Goal: Information Seeking & Learning: Check status

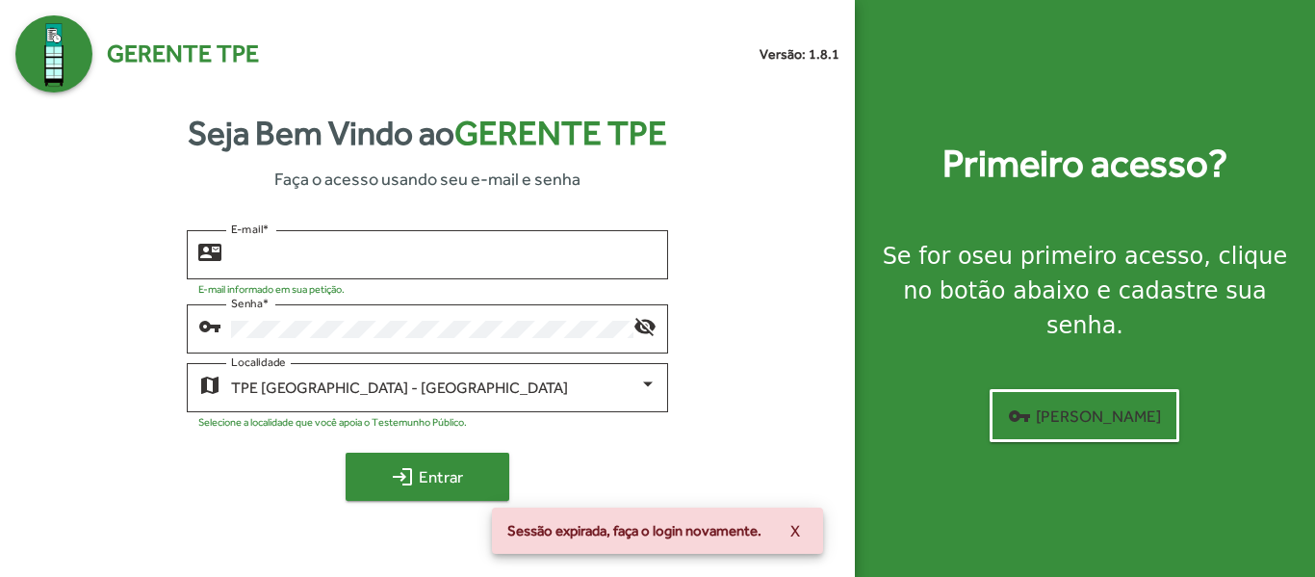
type input "**********"
click at [429, 484] on span "login Entrar" at bounding box center [427, 476] width 129 height 35
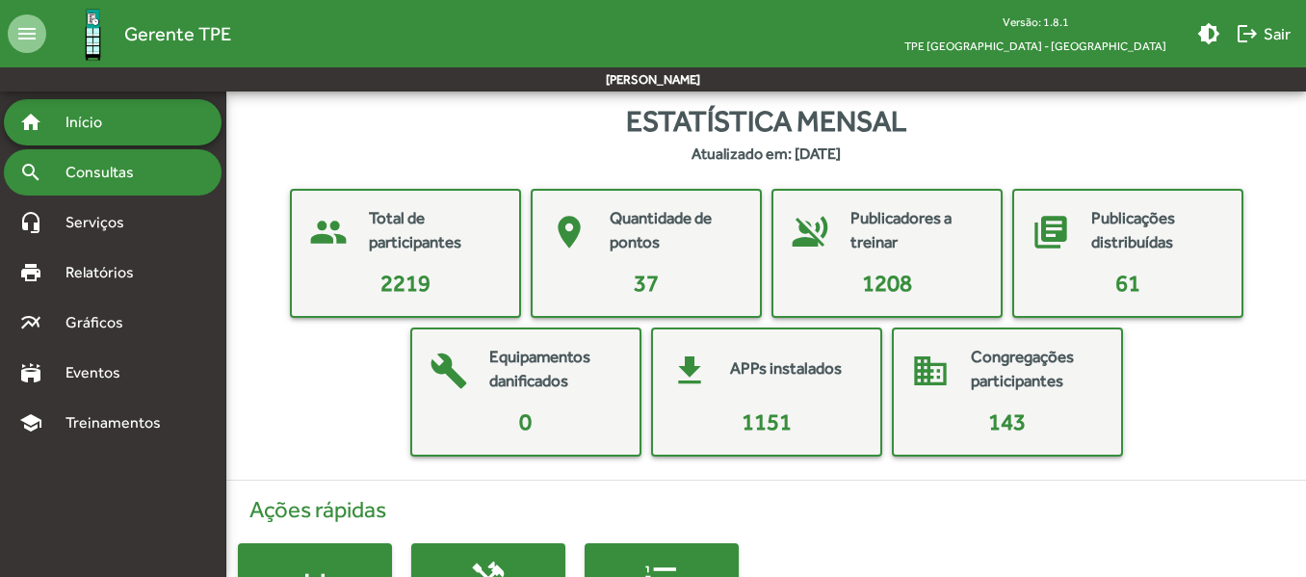
click at [143, 172] on span "Consultas" at bounding box center [106, 172] width 105 height 23
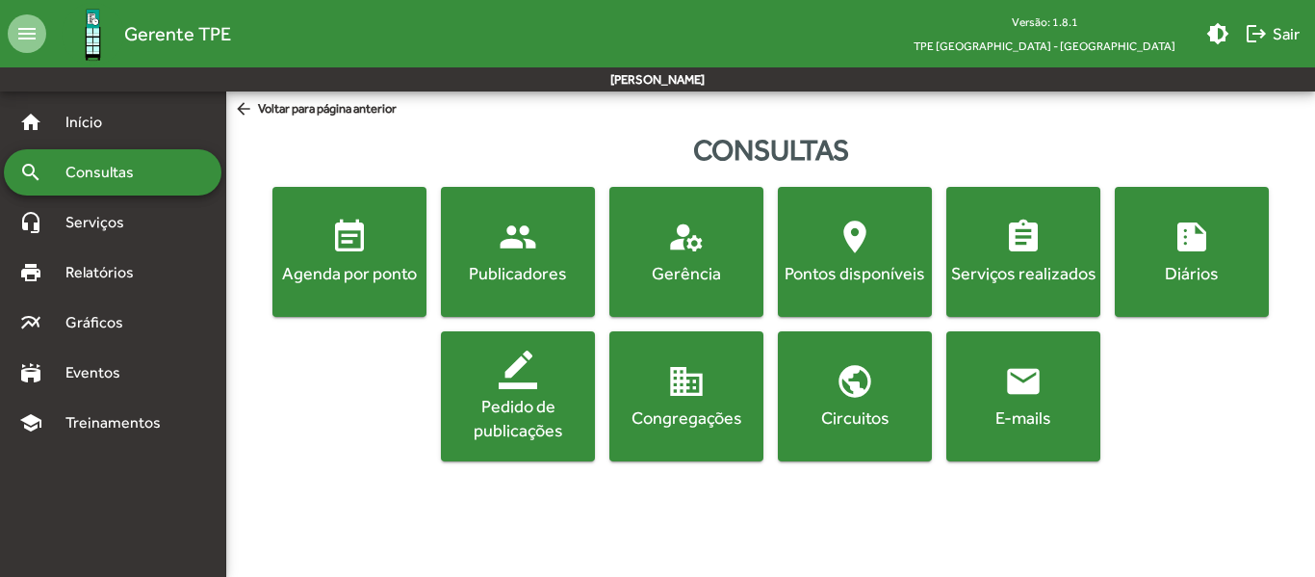
click at [1232, 234] on span "summarize Diários" at bounding box center [1192, 251] width 146 height 67
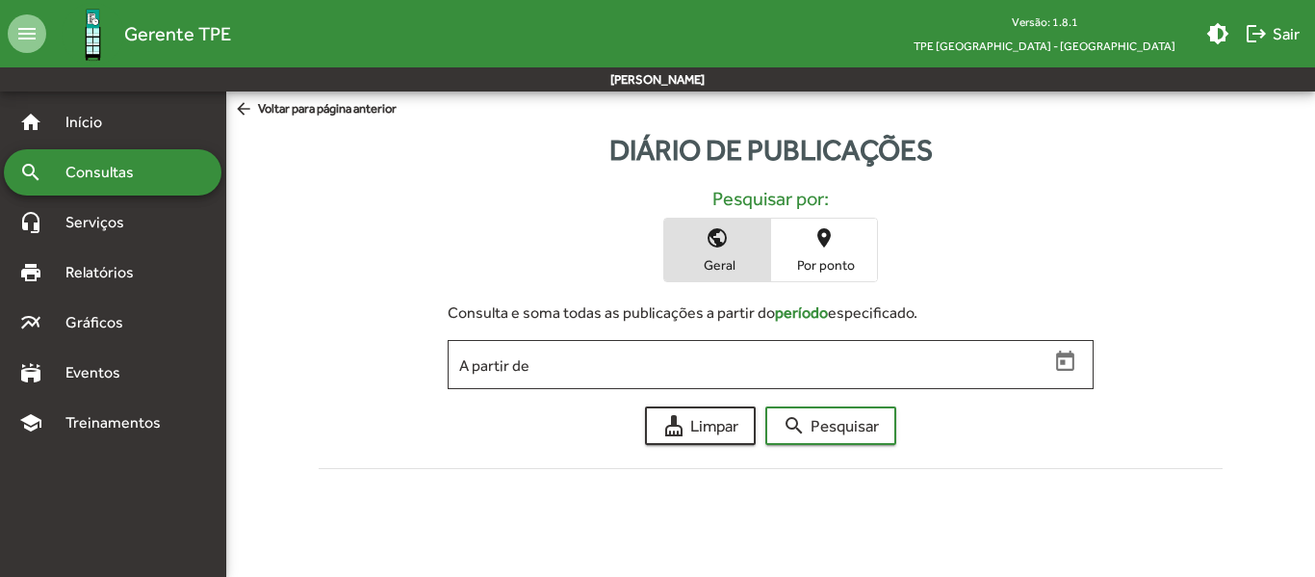
click at [283, 110] on span "arrow_back Voltar para página anterior" at bounding box center [315, 109] width 163 height 21
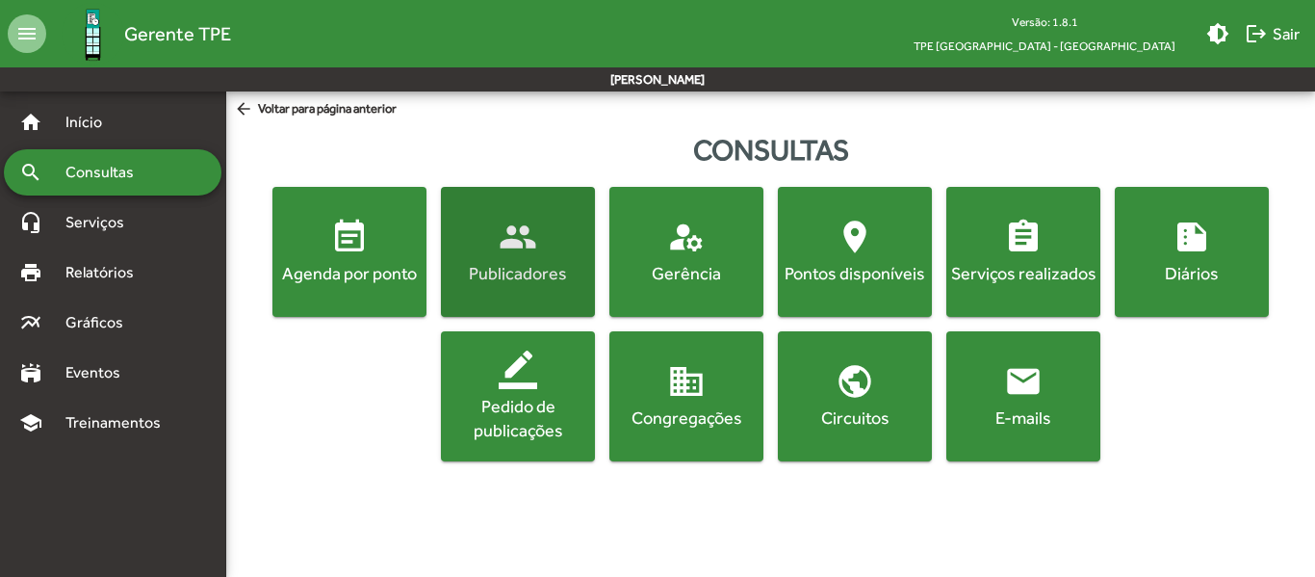
click at [505, 277] on div "Publicadores" at bounding box center [518, 273] width 146 height 24
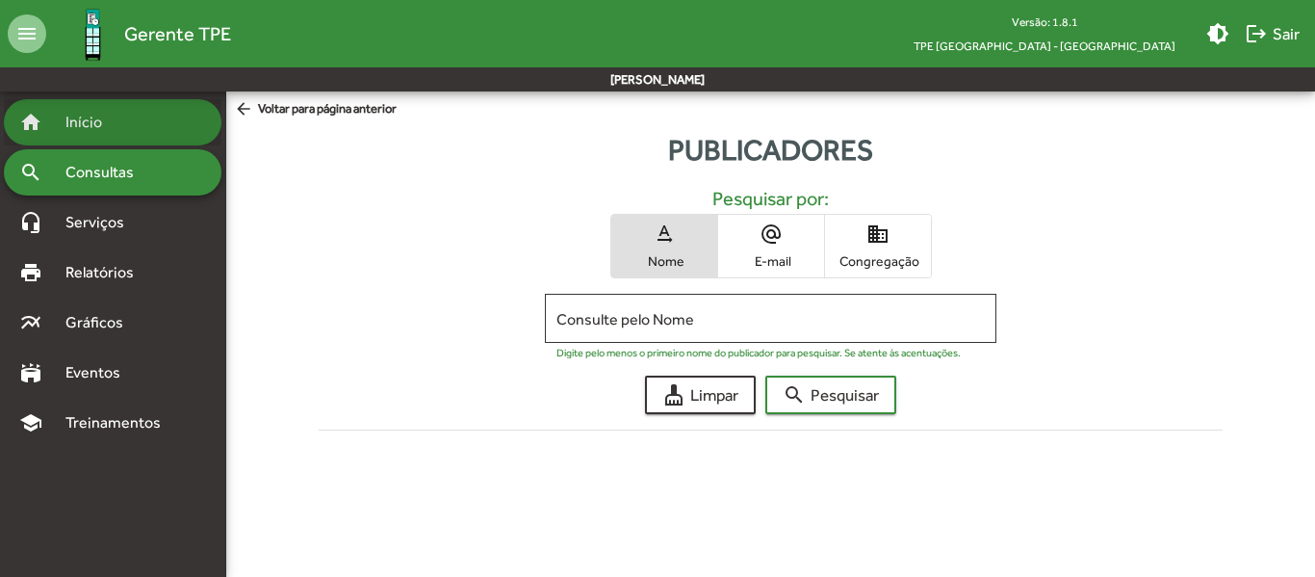
click at [160, 109] on div "home Início" at bounding box center [113, 122] width 218 height 46
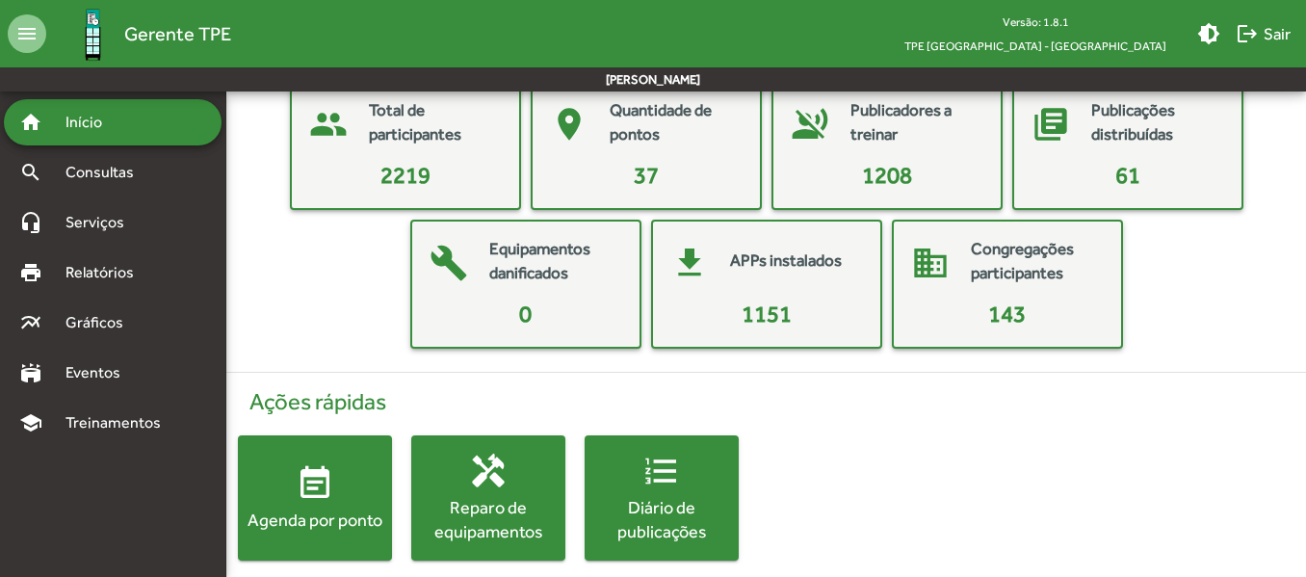
scroll to position [130, 0]
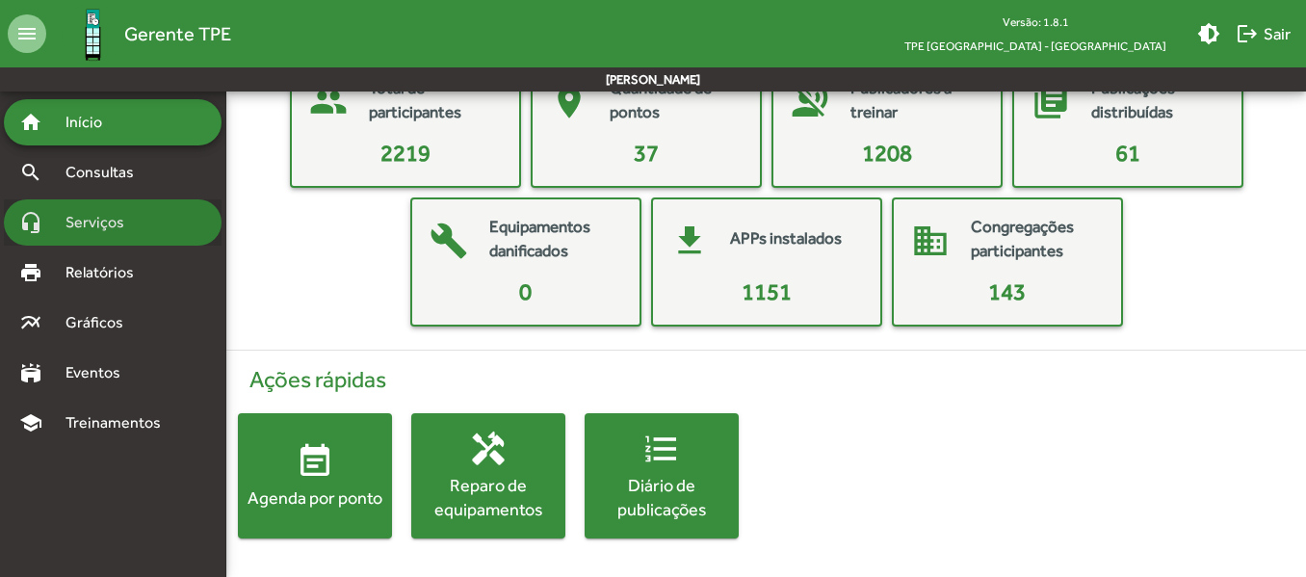
click at [117, 221] on span "Serviços" at bounding box center [102, 222] width 96 height 23
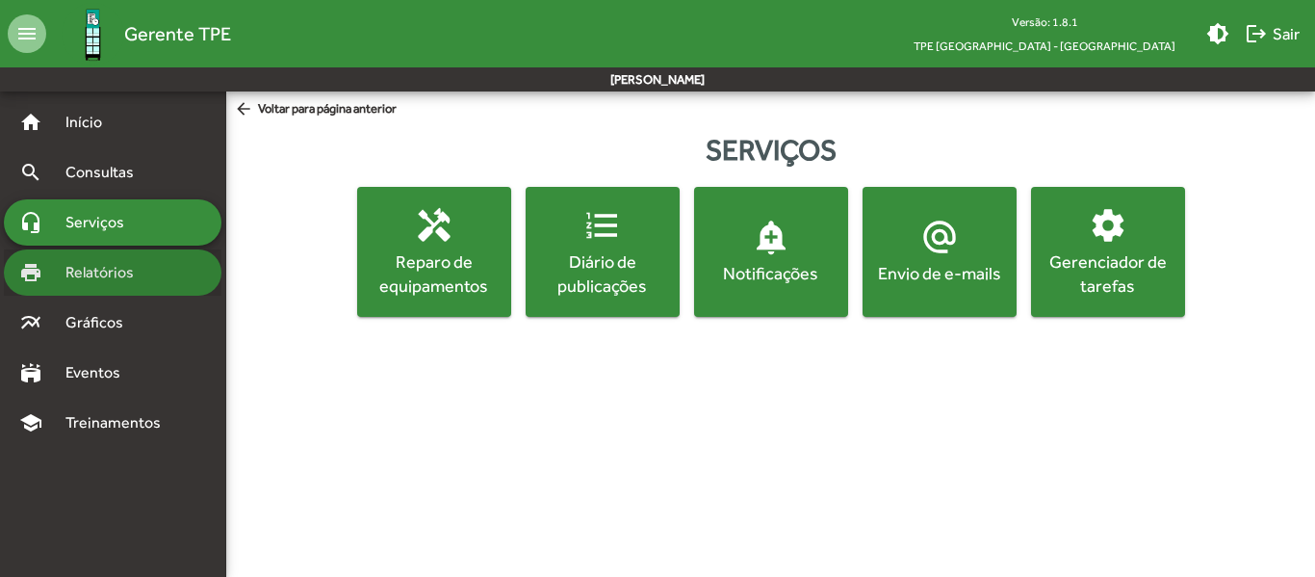
click at [114, 259] on div "print Relatórios" at bounding box center [113, 272] width 218 height 46
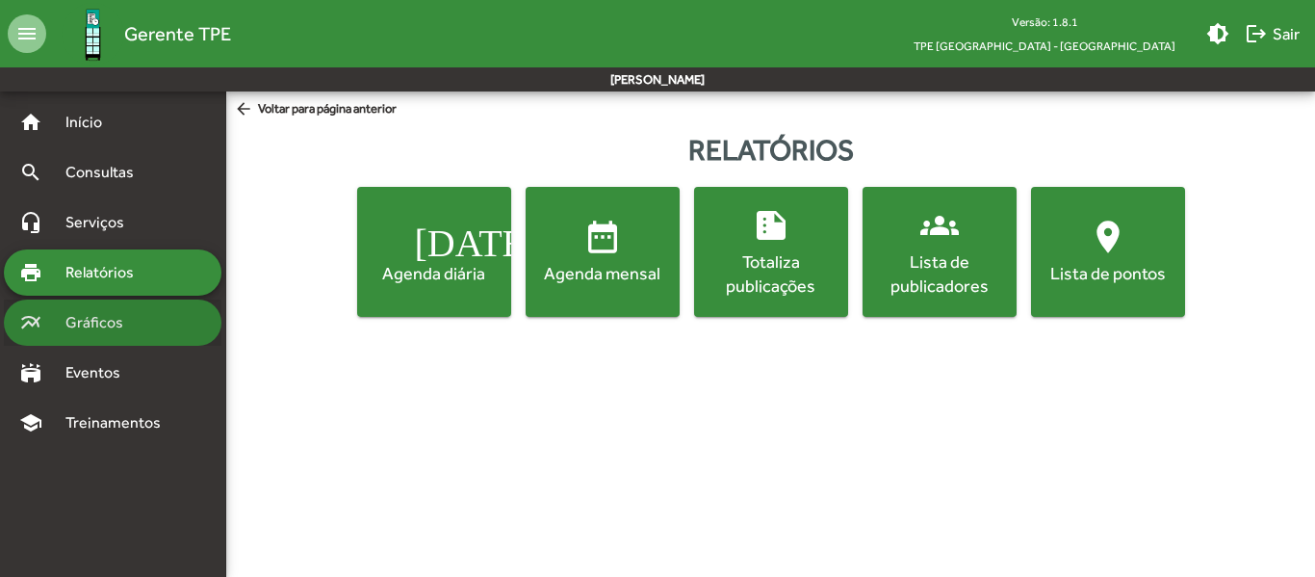
click at [105, 322] on span "Gráficos" at bounding box center [101, 322] width 95 height 23
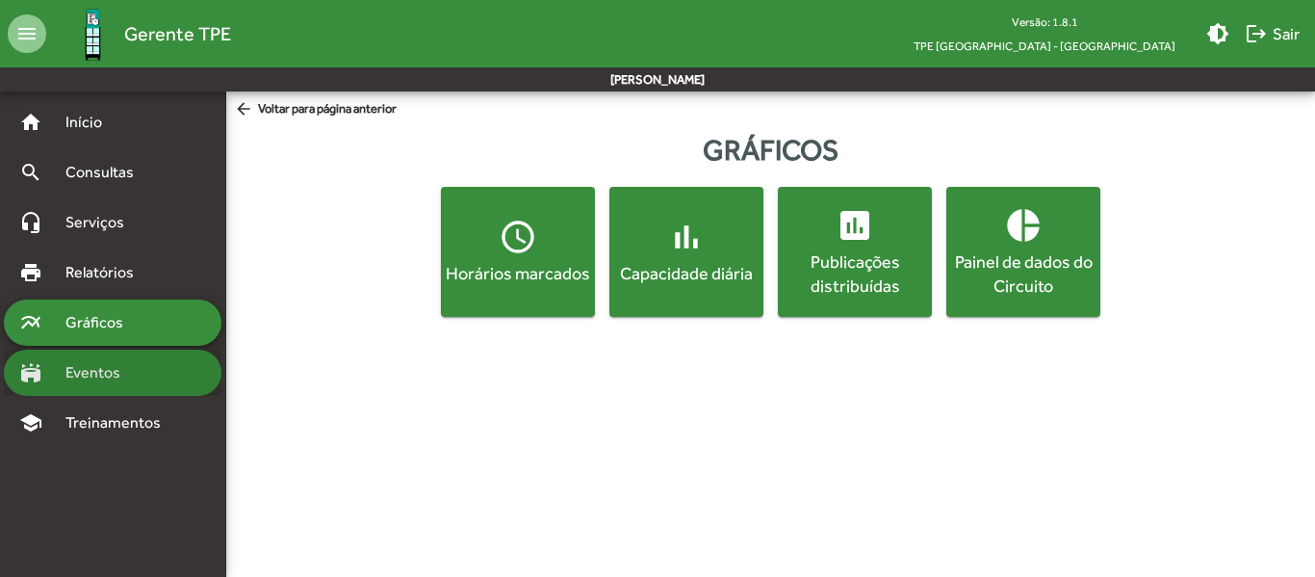
click at [116, 368] on span "Eventos" at bounding box center [100, 372] width 92 height 23
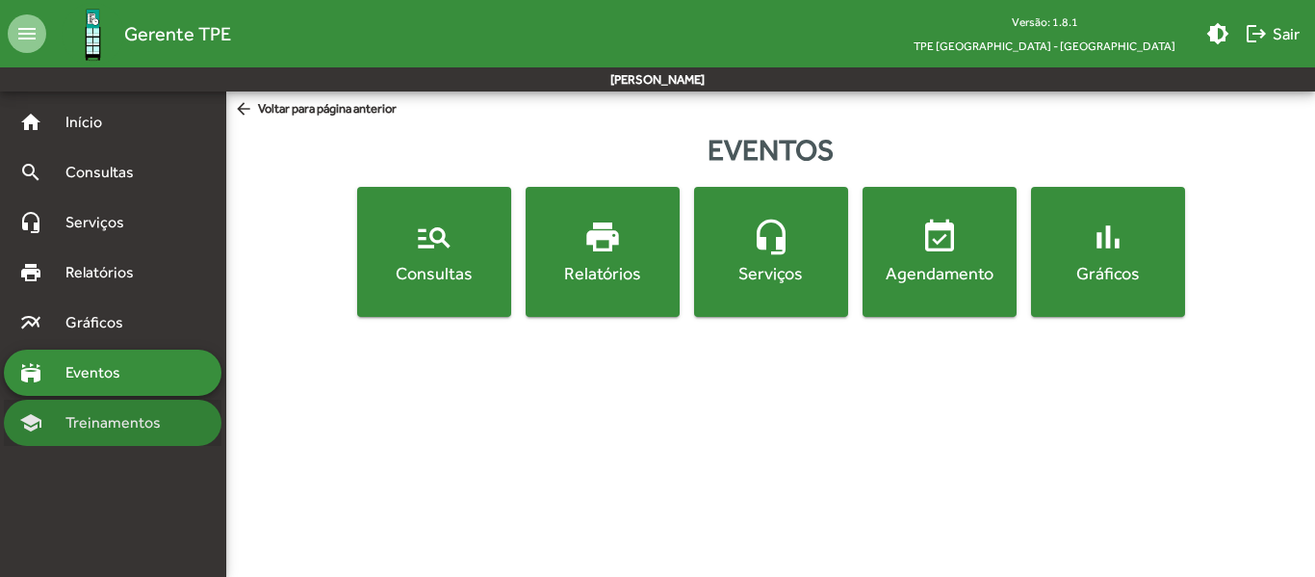
click at [123, 437] on div "school Treinamentos" at bounding box center [113, 423] width 218 height 46
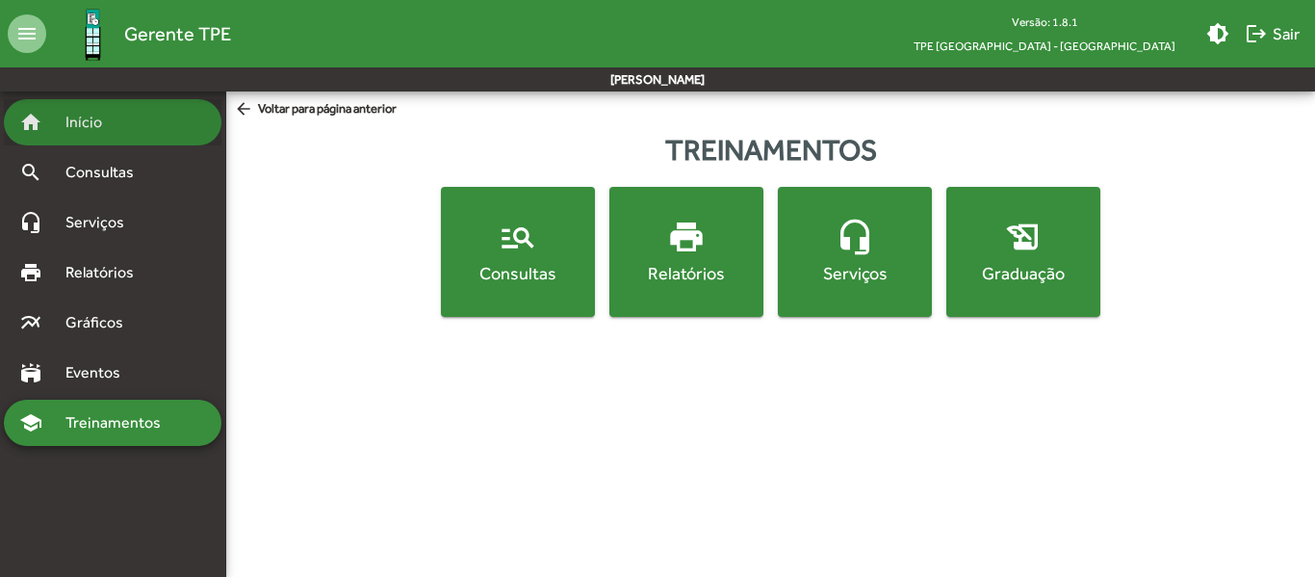
click at [78, 113] on span "Início" at bounding box center [92, 122] width 76 height 23
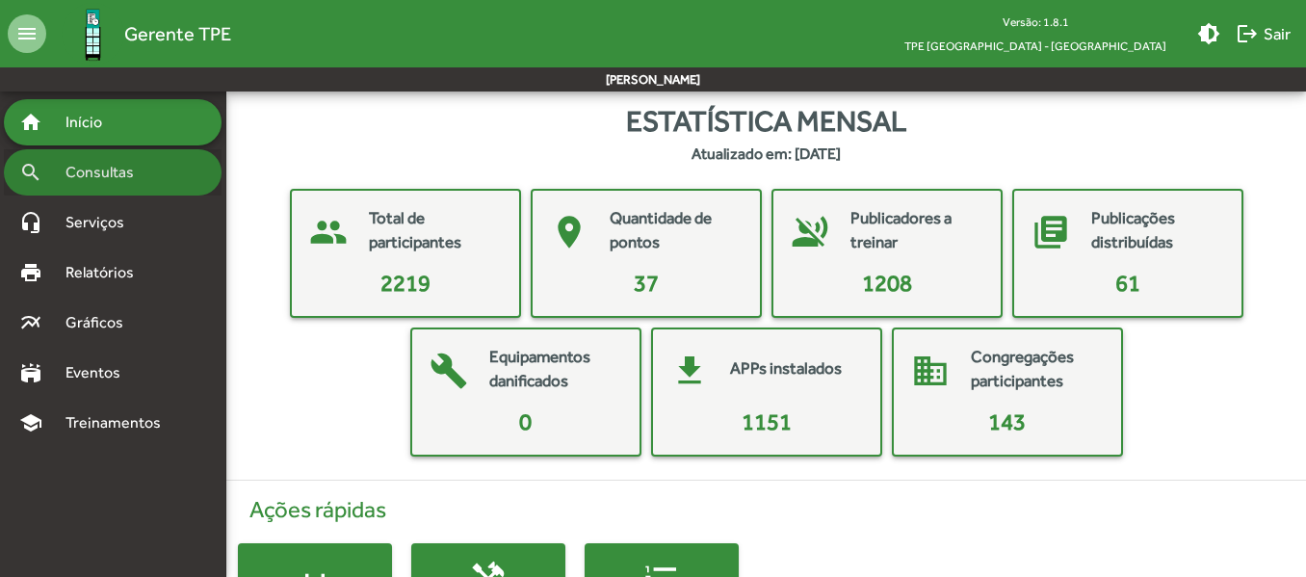
click at [120, 164] on span "Consultas" at bounding box center [106, 172] width 105 height 23
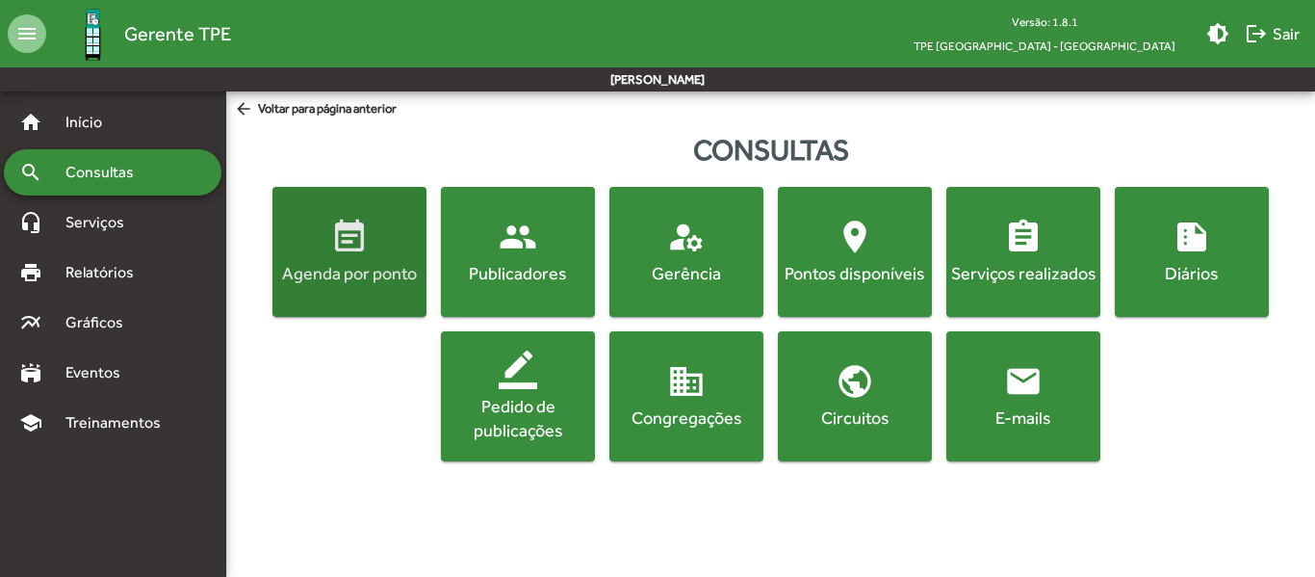
click at [376, 261] on div "Agenda por ponto" at bounding box center [349, 273] width 146 height 24
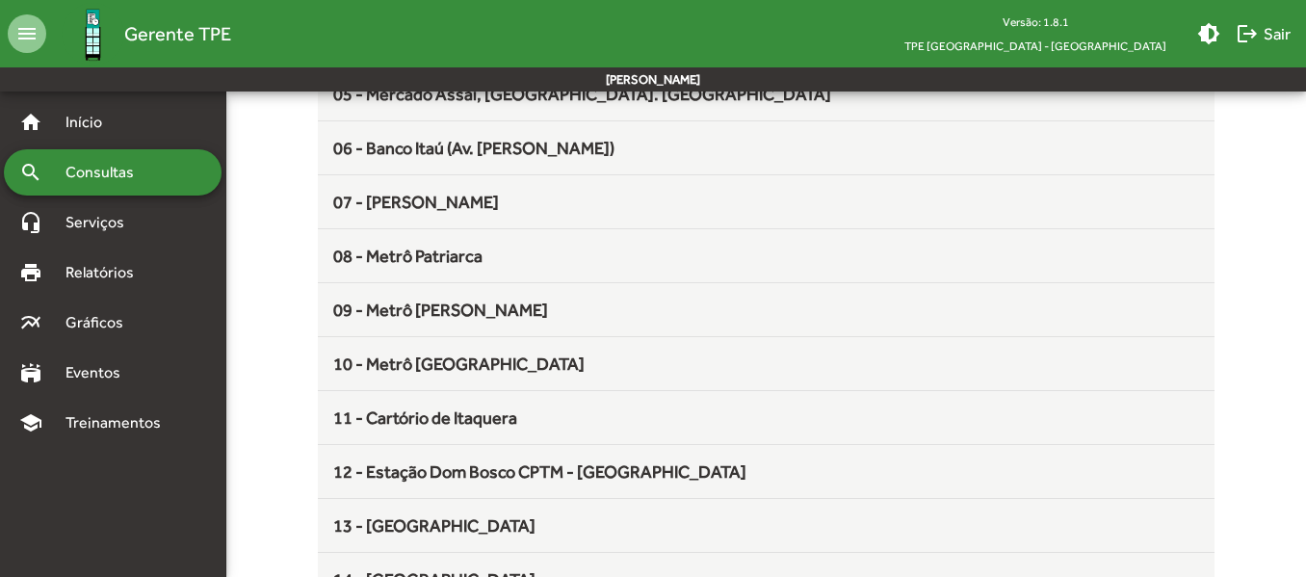
scroll to position [447, 0]
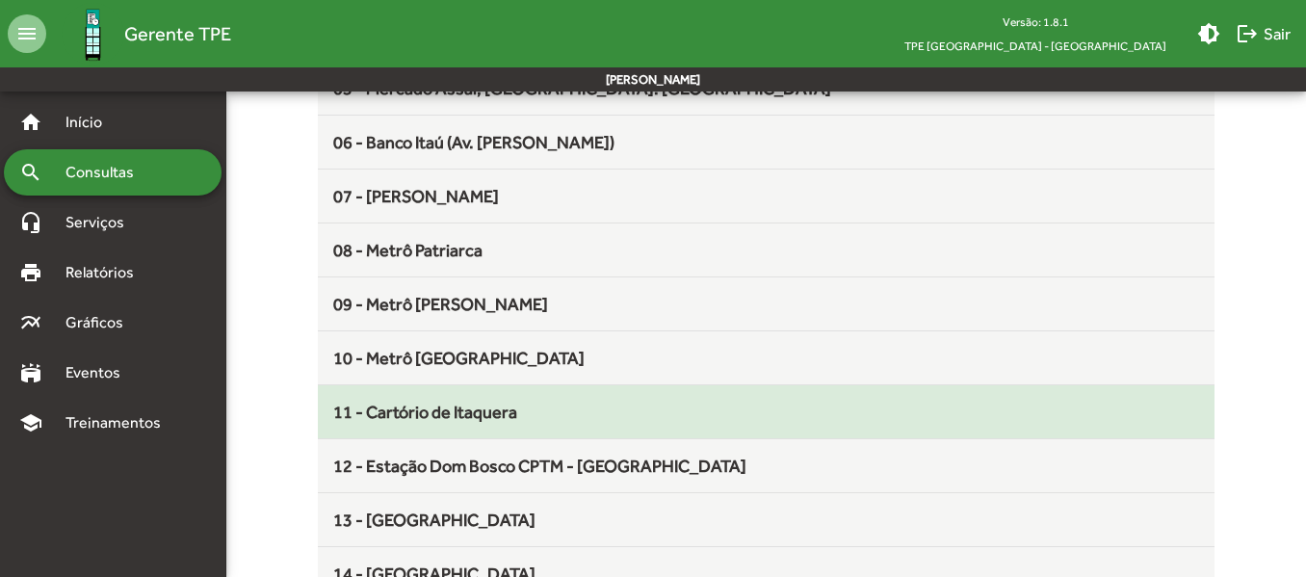
click at [586, 403] on div "11 - Cartório de Itaquera" at bounding box center [765, 412] width 865 height 26
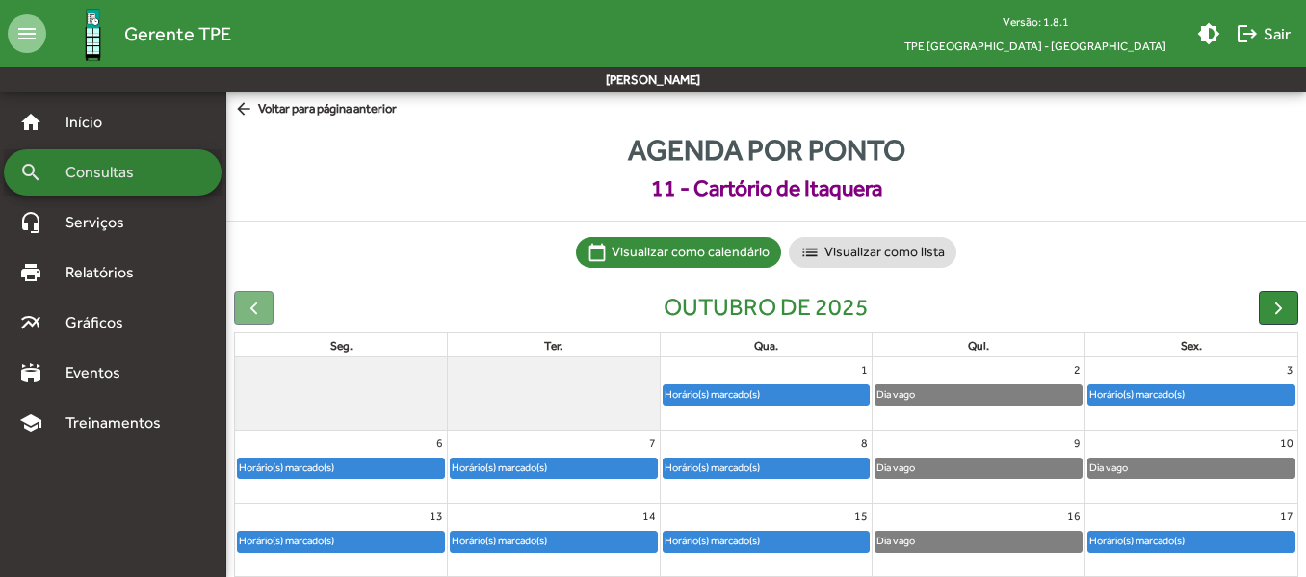
click at [111, 173] on span "Consultas" at bounding box center [106, 172] width 105 height 23
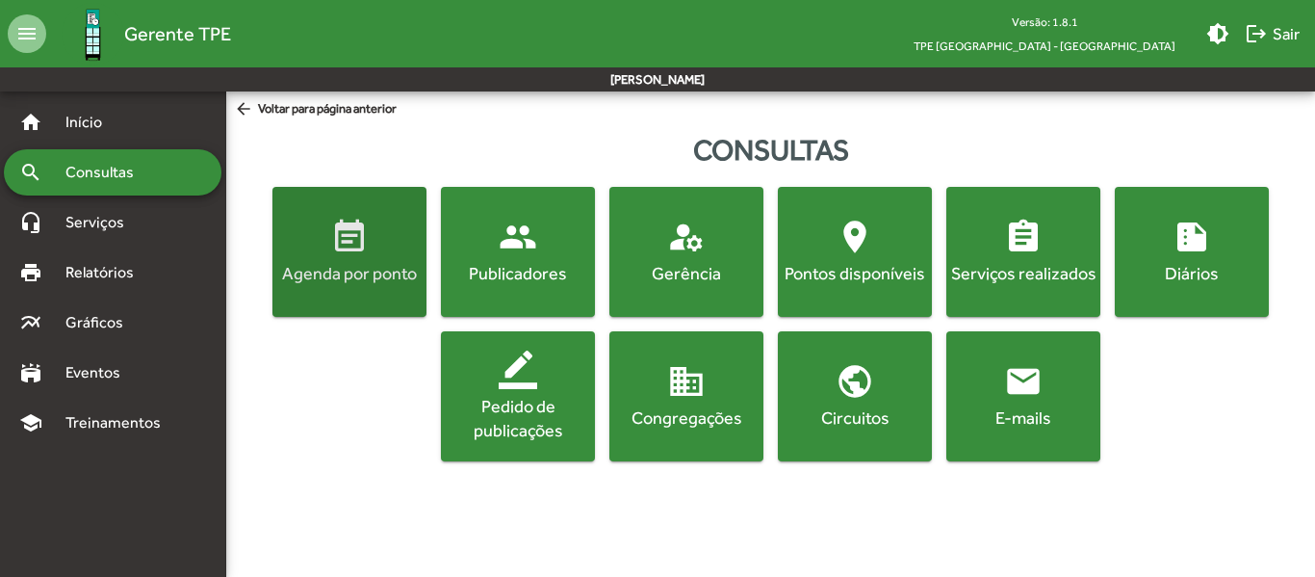
click at [319, 246] on span "event_note Agenda por ponto" at bounding box center [349, 251] width 146 height 67
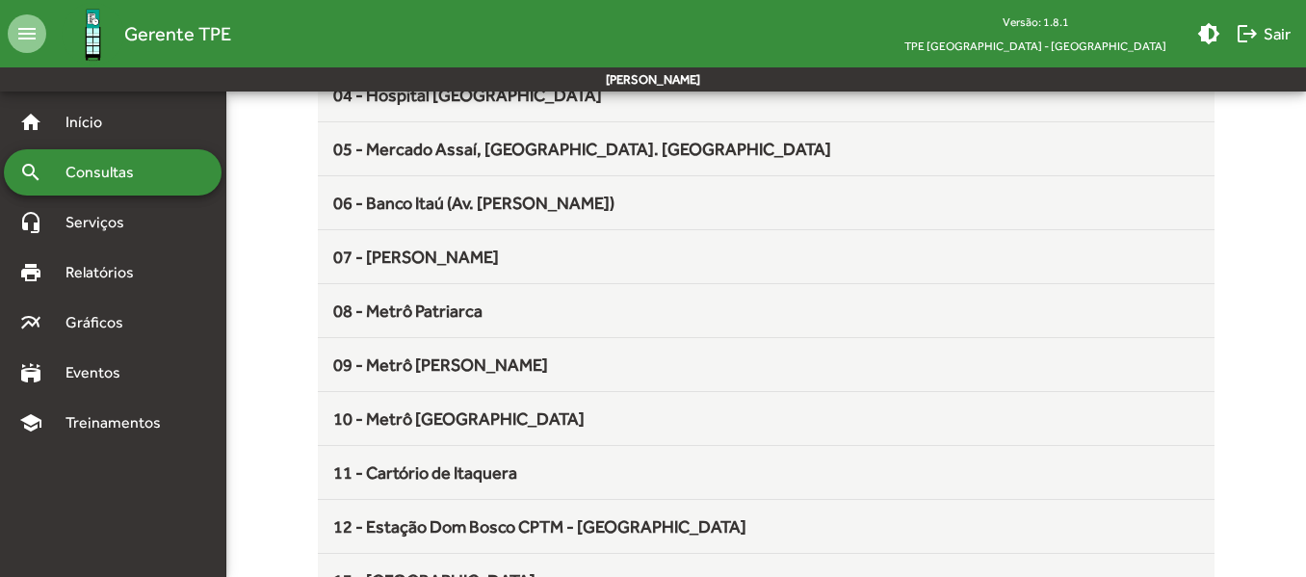
scroll to position [393, 0]
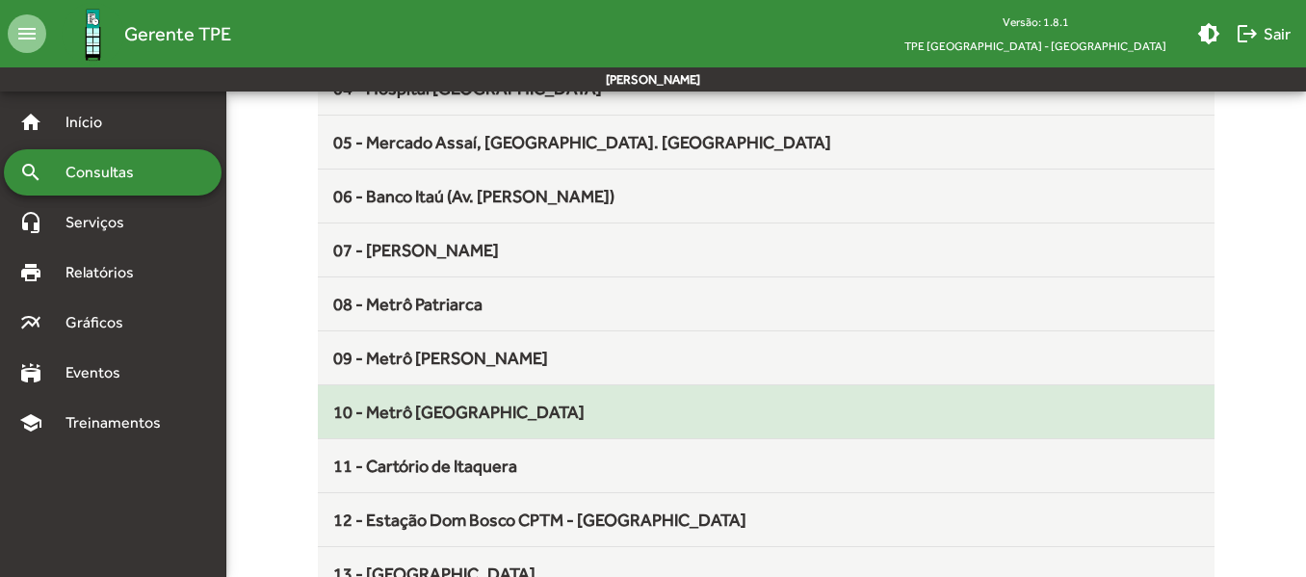
click at [624, 412] on div "10 - Metrô [GEOGRAPHIC_DATA]" at bounding box center [765, 412] width 865 height 26
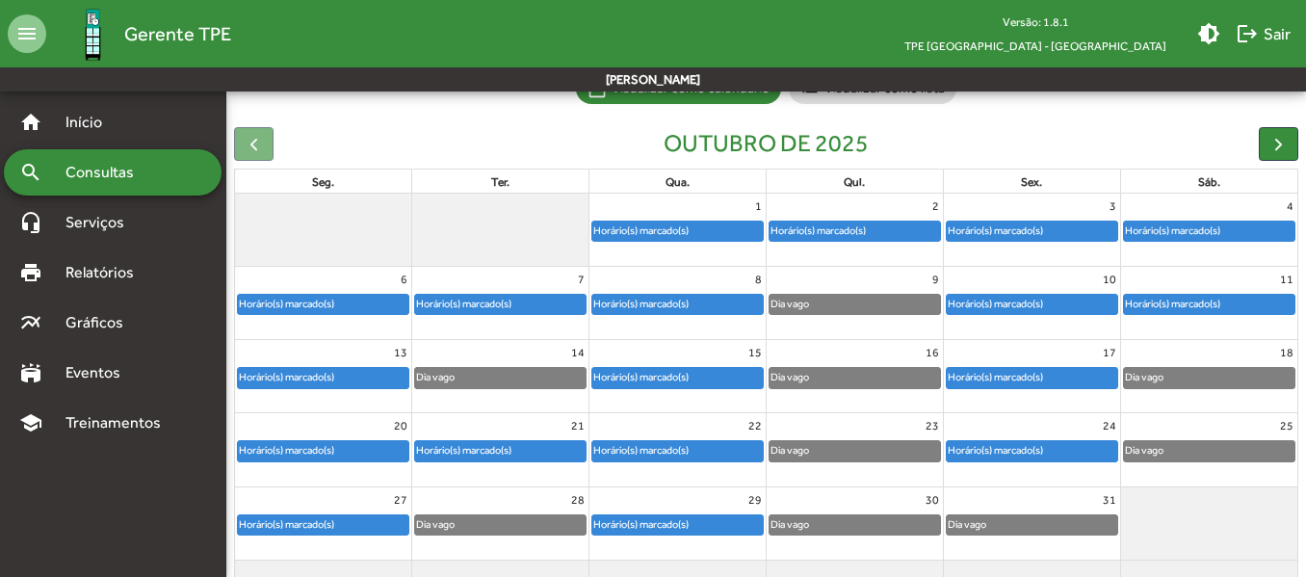
scroll to position [175, 0]
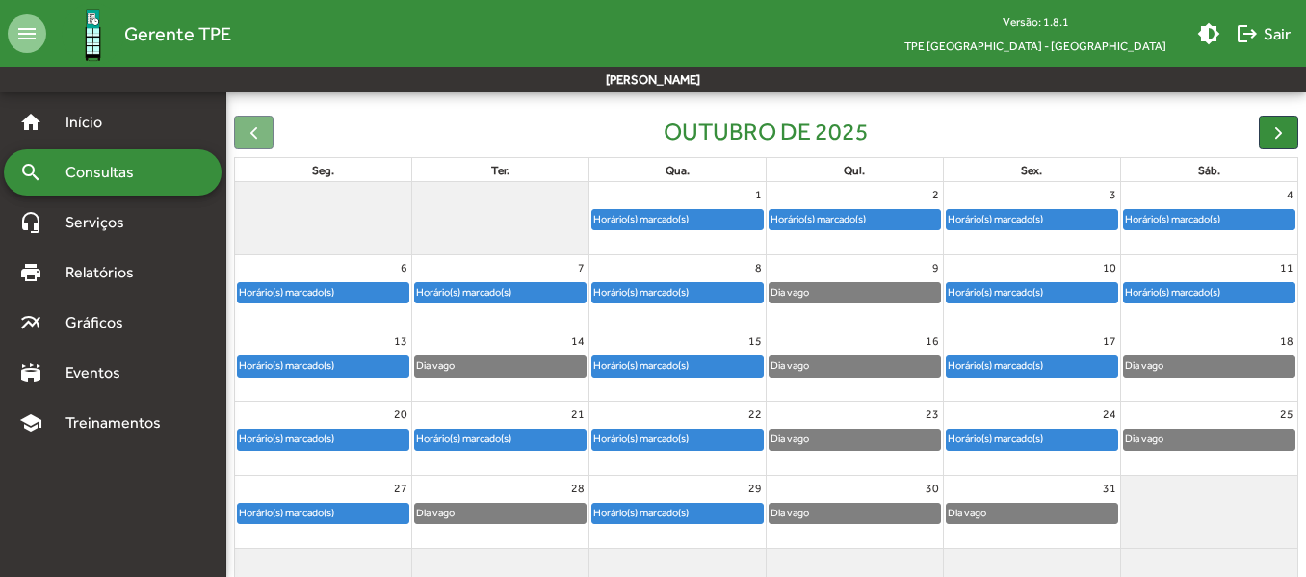
click at [979, 367] on div "Horário(s) marcado(s)" at bounding box center [995, 365] width 97 height 18
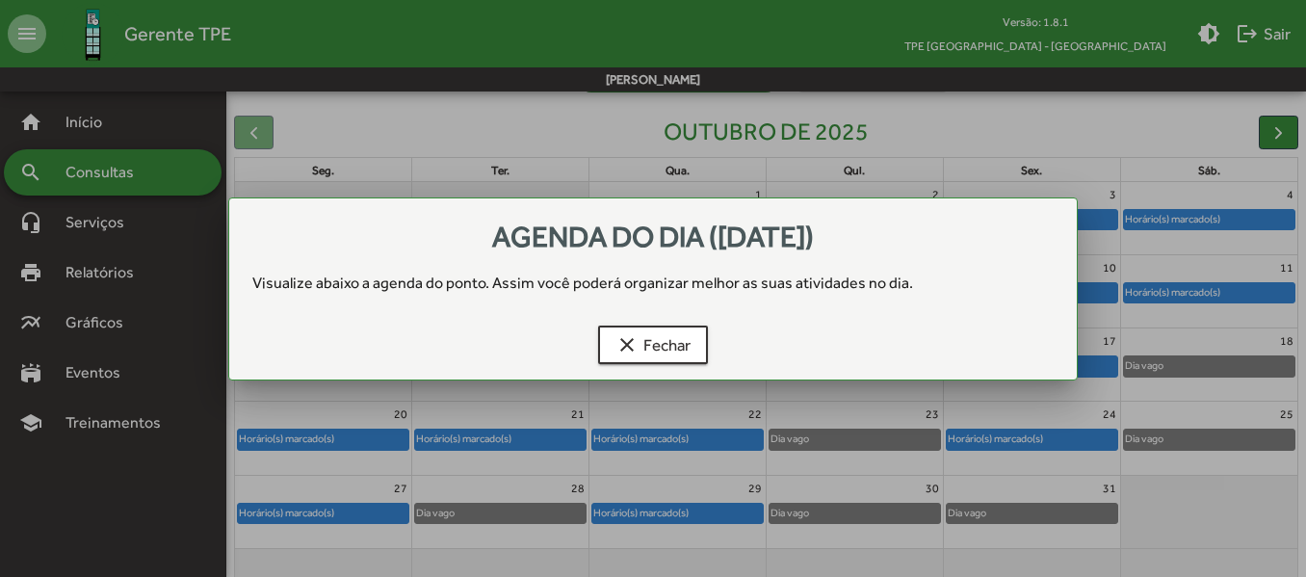
scroll to position [0, 0]
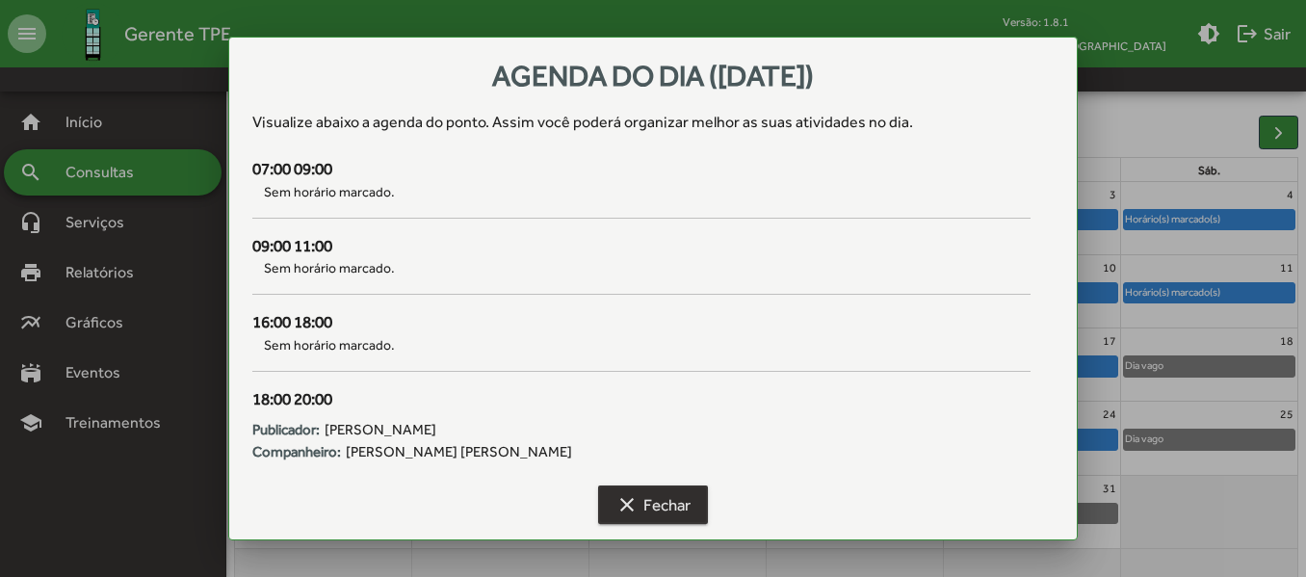
click at [665, 506] on span "clear Fechar" at bounding box center [652, 504] width 75 height 35
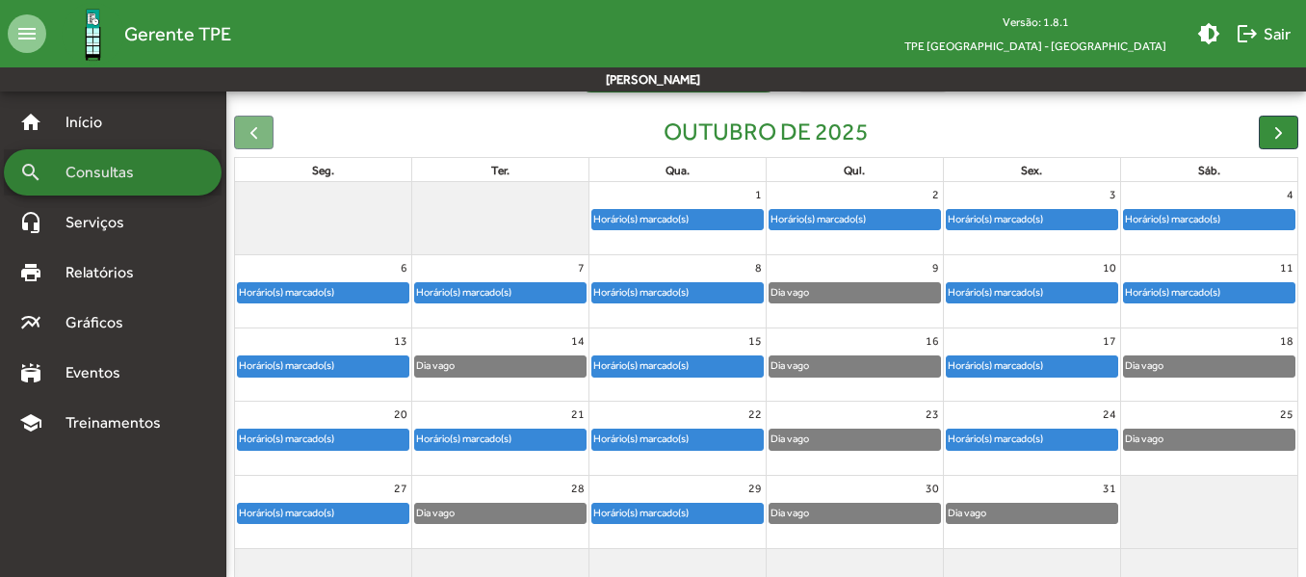
click at [113, 165] on span "Consultas" at bounding box center [106, 172] width 105 height 23
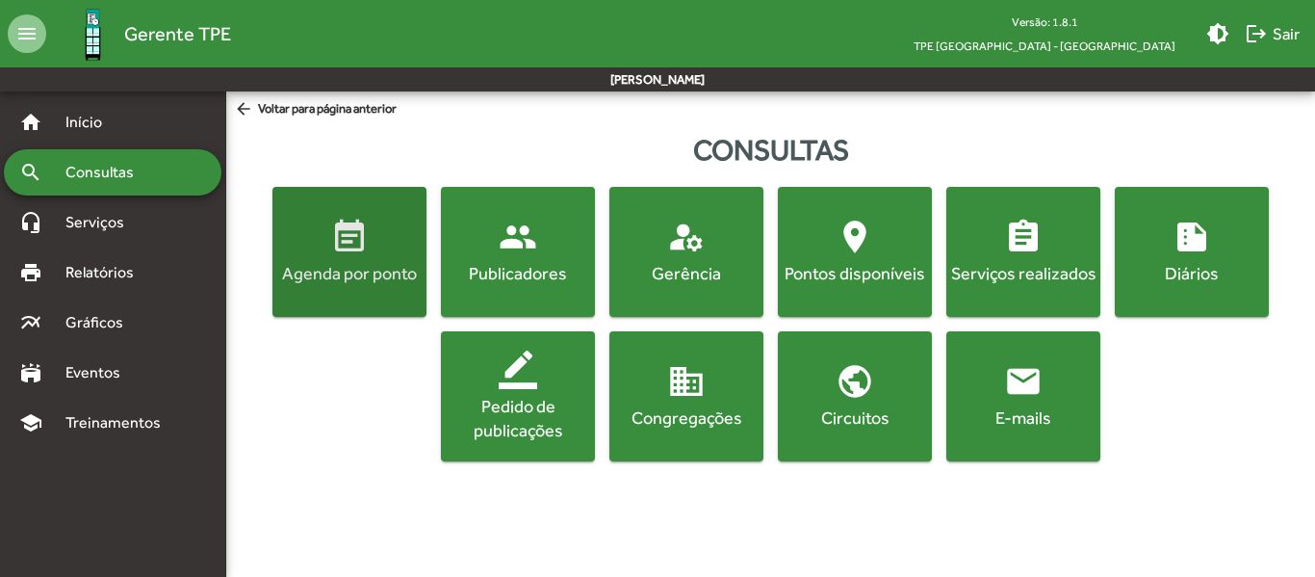
click at [342, 247] on mat-icon "event_note" at bounding box center [349, 237] width 39 height 39
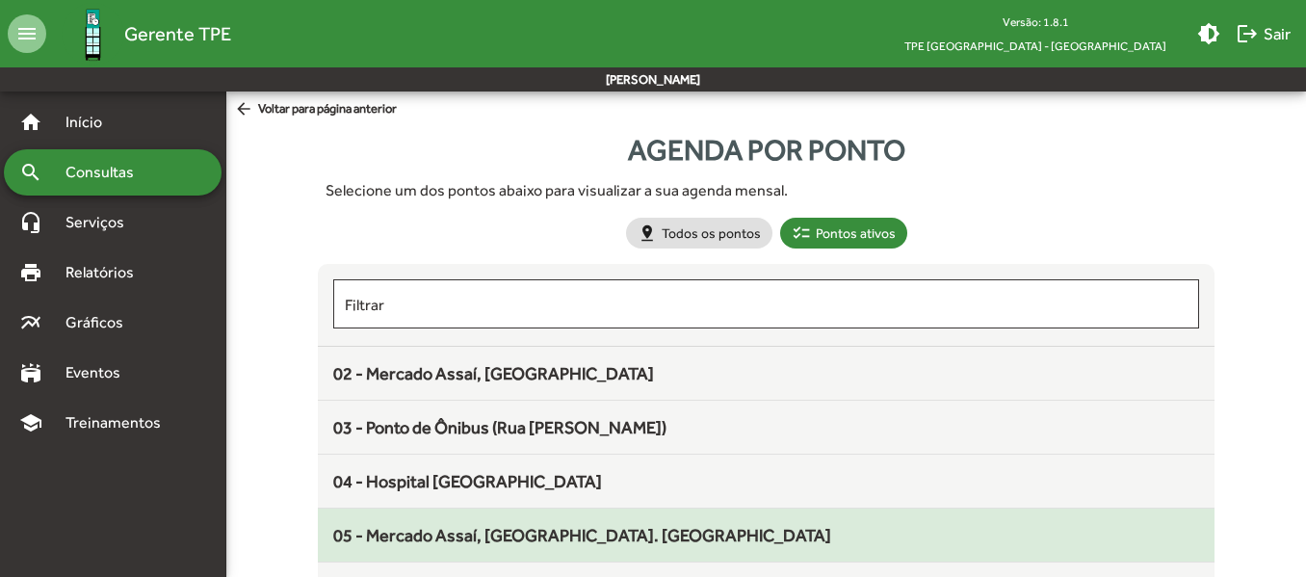
click at [554, 529] on span "05 - Mercado Assaí, [GEOGRAPHIC_DATA]. [GEOGRAPHIC_DATA]" at bounding box center [582, 535] width 498 height 20
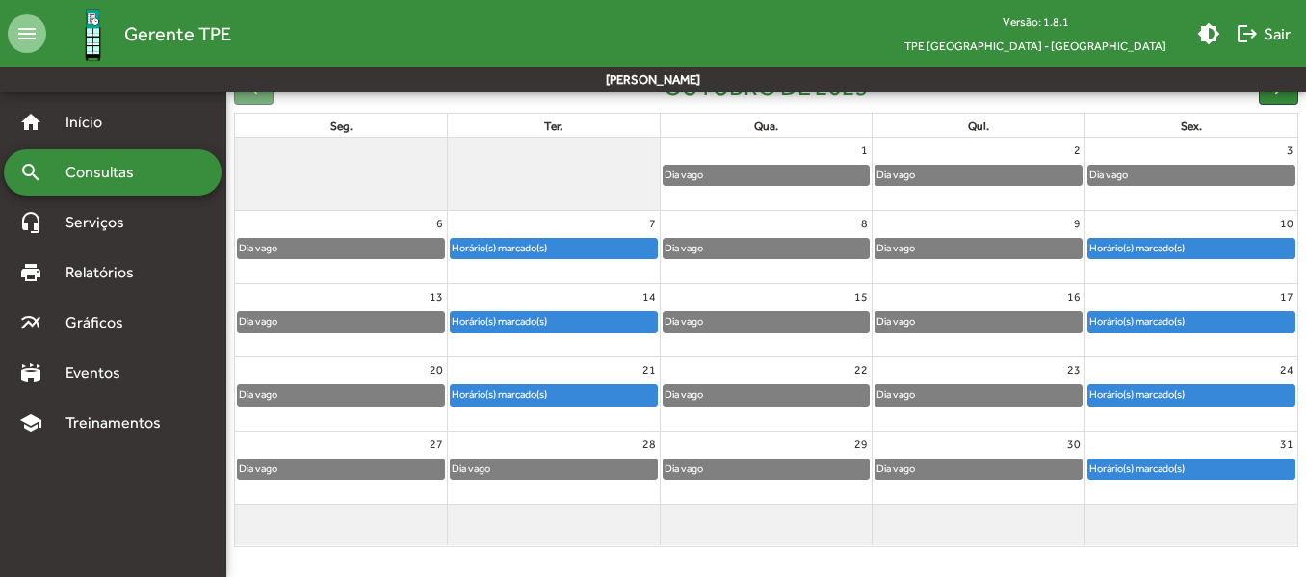
scroll to position [221, 0]
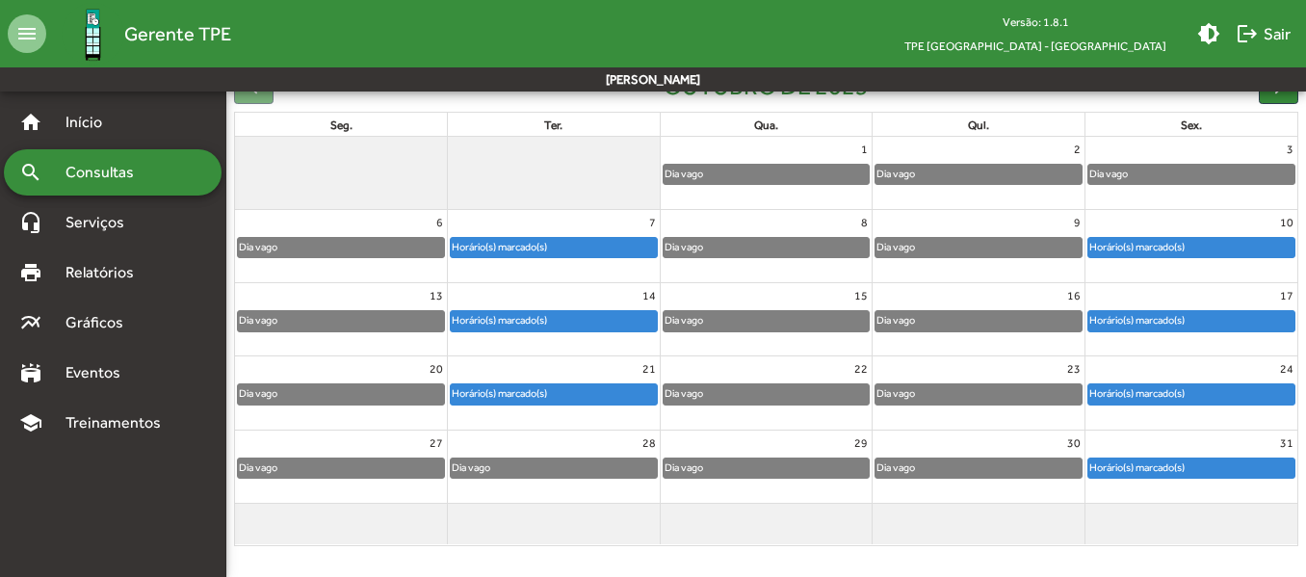
click at [565, 387] on div "Horário(s) marcado(s)" at bounding box center [554, 393] width 206 height 19
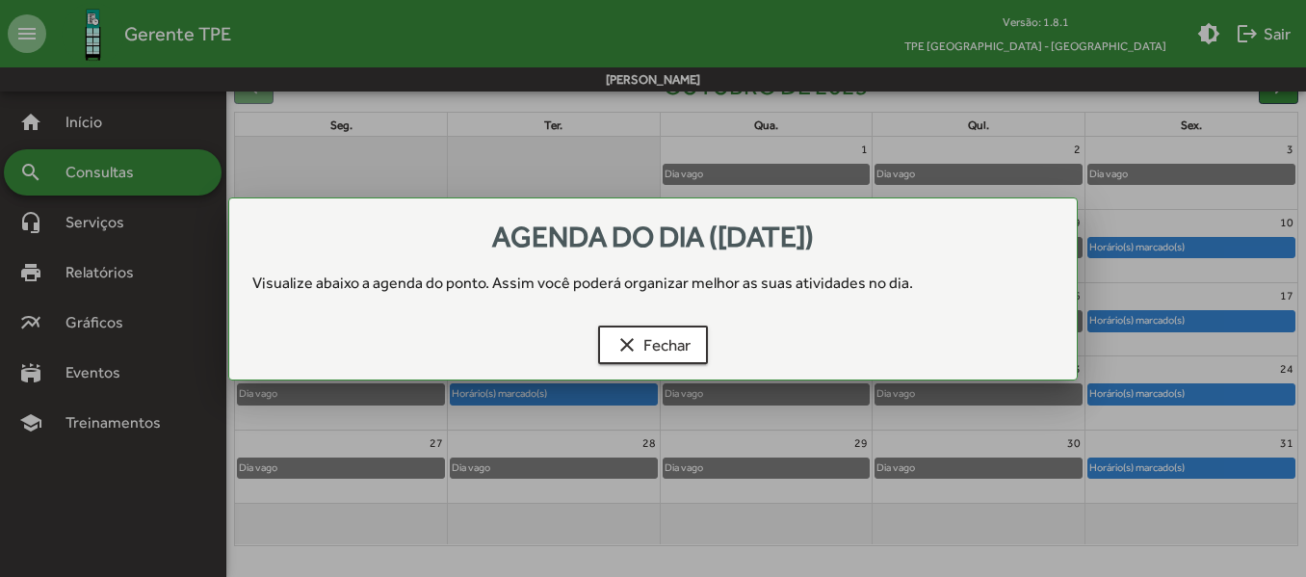
scroll to position [0, 0]
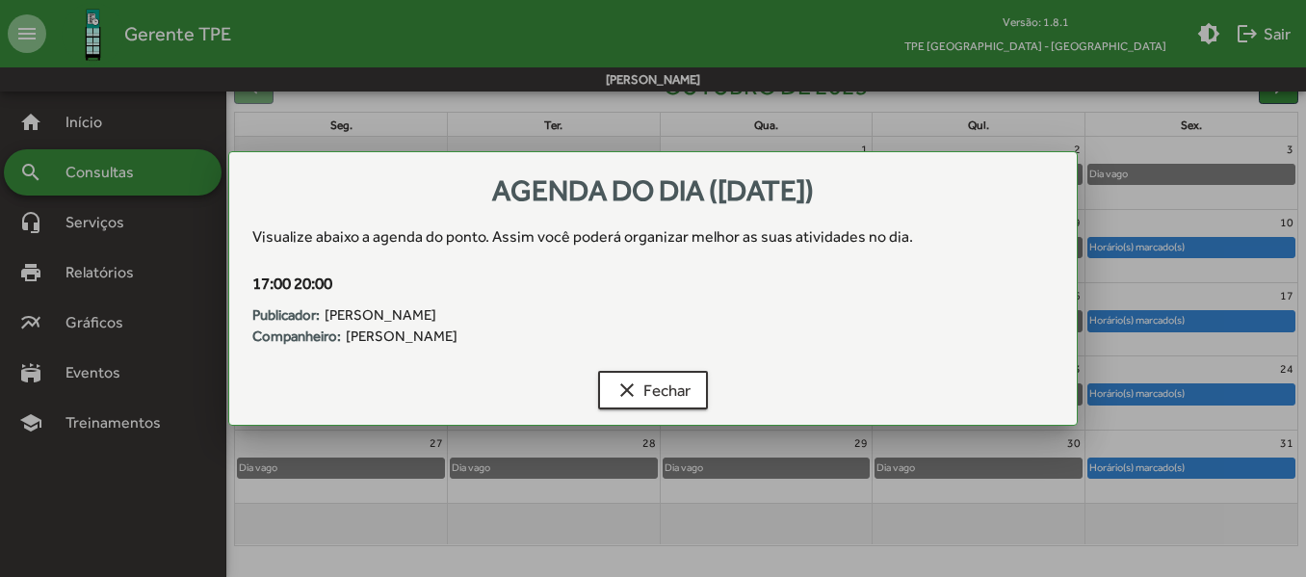
click at [122, 178] on div at bounding box center [653, 288] width 1306 height 577
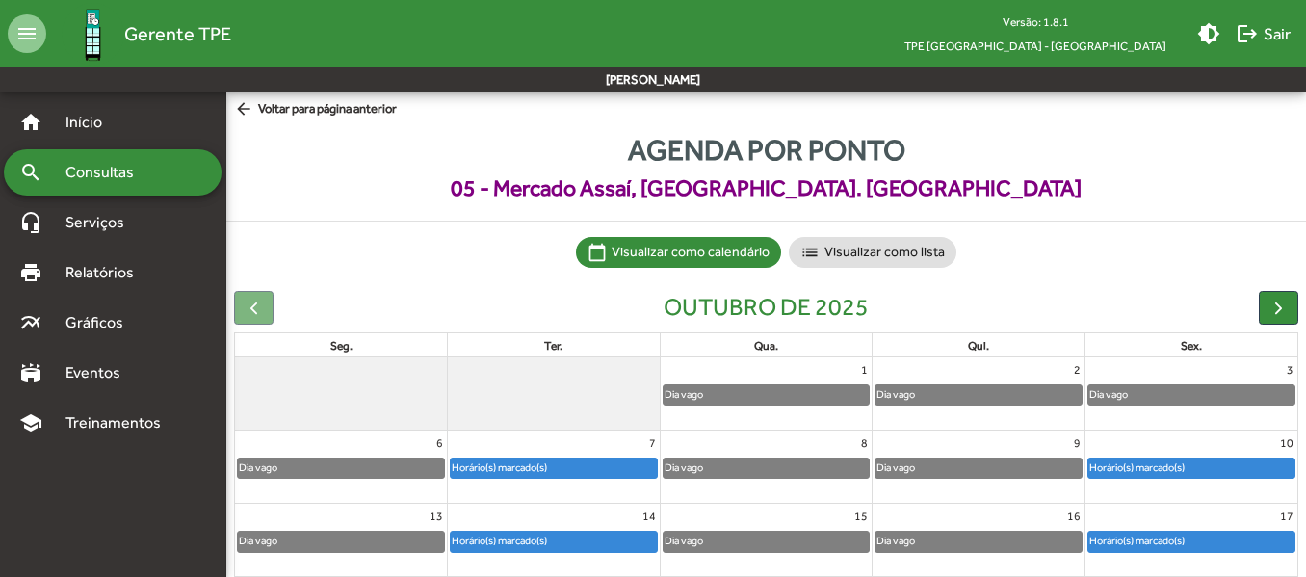
scroll to position [221, 0]
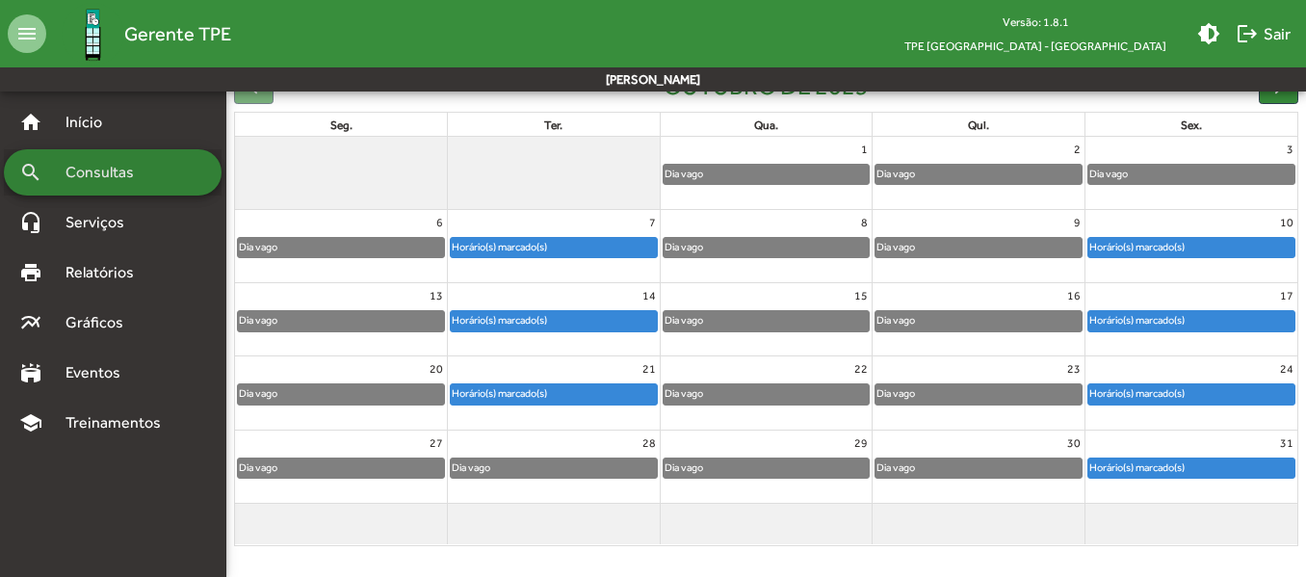
click at [168, 179] on div "search Consultas" at bounding box center [113, 172] width 218 height 46
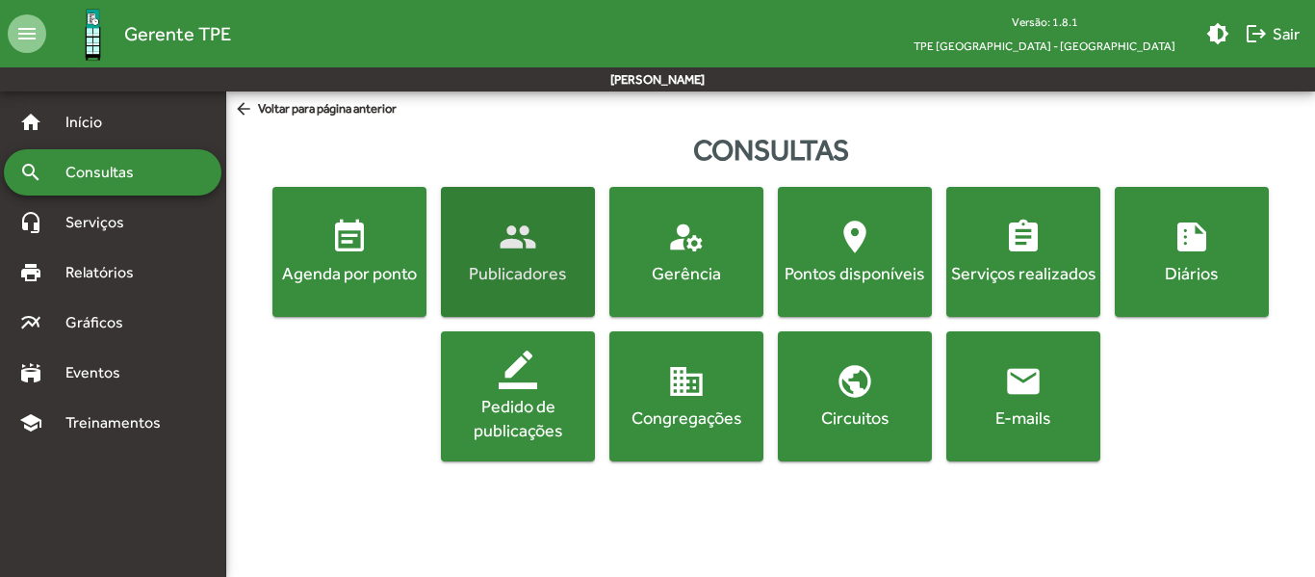
click at [490, 245] on span "people Publicadores" at bounding box center [518, 251] width 146 height 67
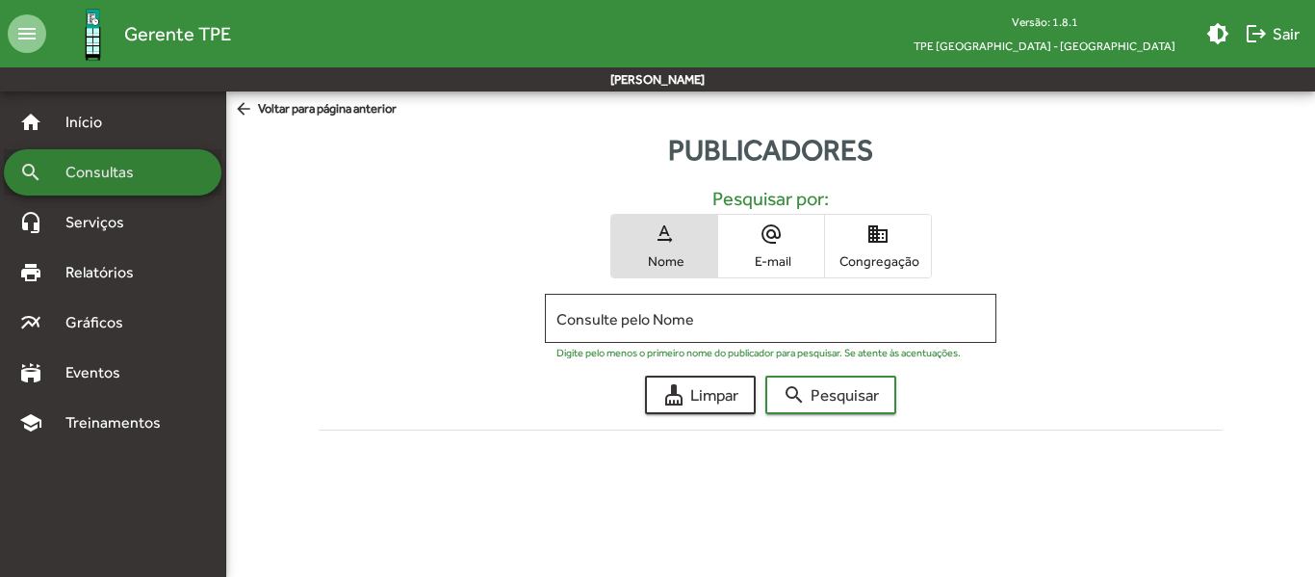
click at [169, 181] on div "search Consultas" at bounding box center [113, 172] width 218 height 46
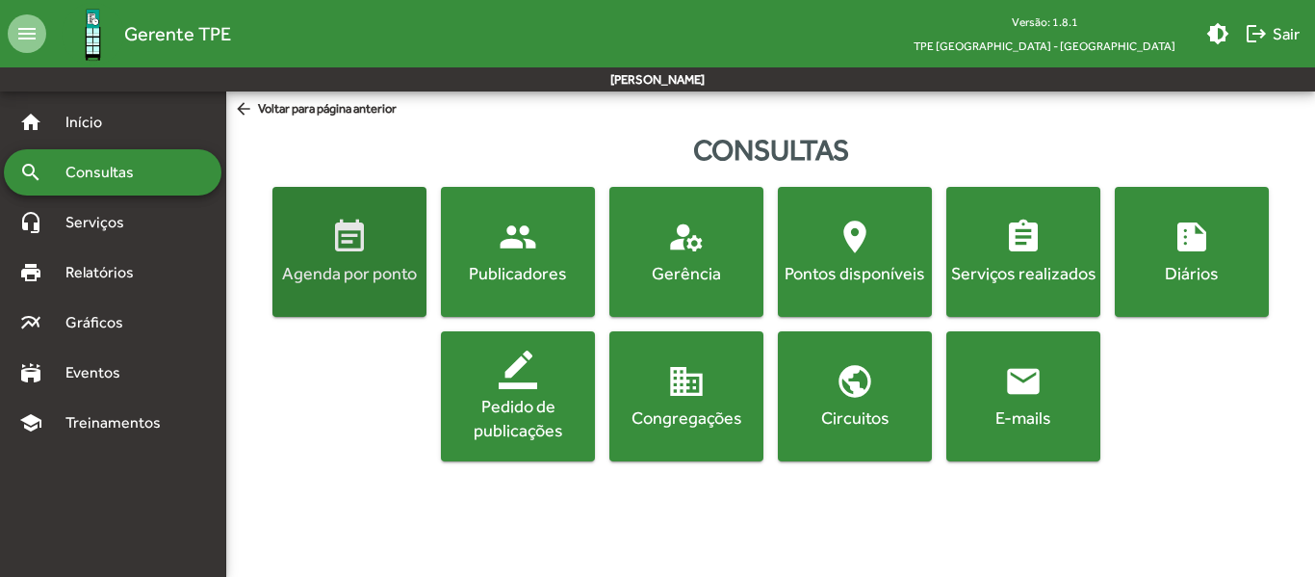
click at [367, 260] on span "event_note Agenda por ponto" at bounding box center [349, 251] width 146 height 67
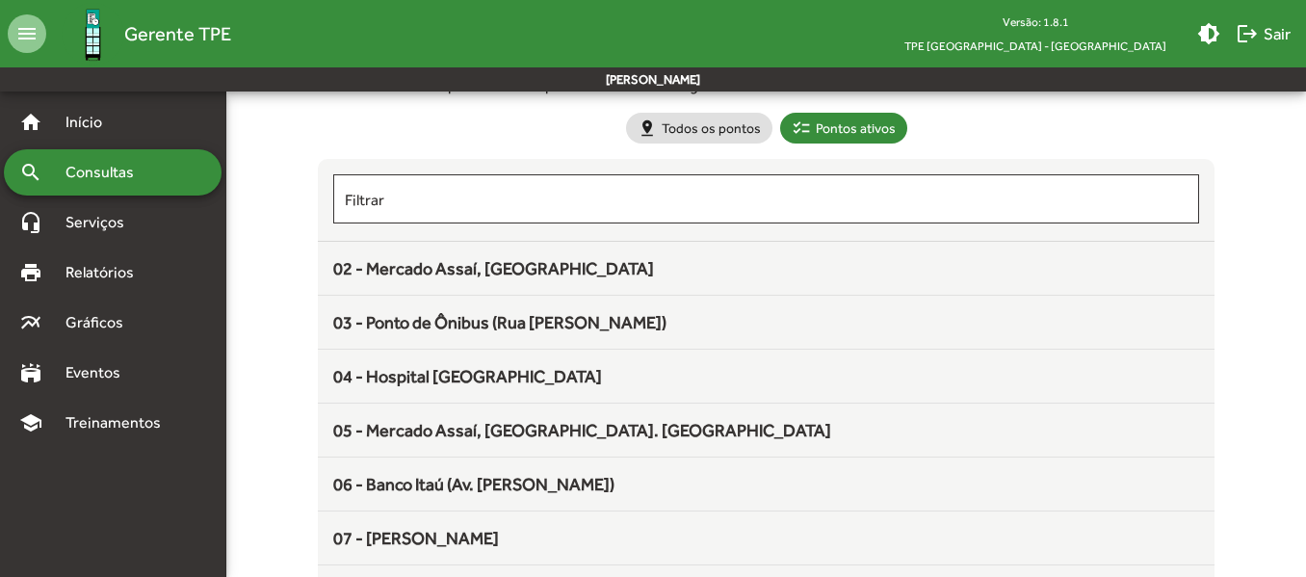
scroll to position [131, 0]
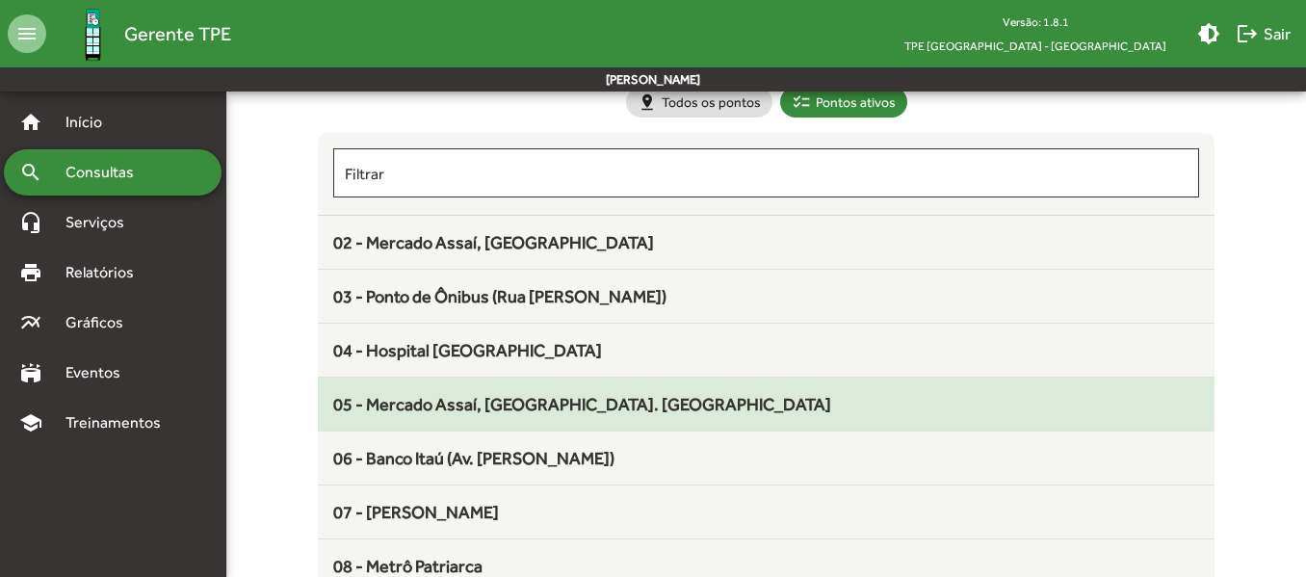
click at [751, 406] on div "05 - Mercado Assaí, [GEOGRAPHIC_DATA]. [GEOGRAPHIC_DATA]" at bounding box center [765, 404] width 865 height 26
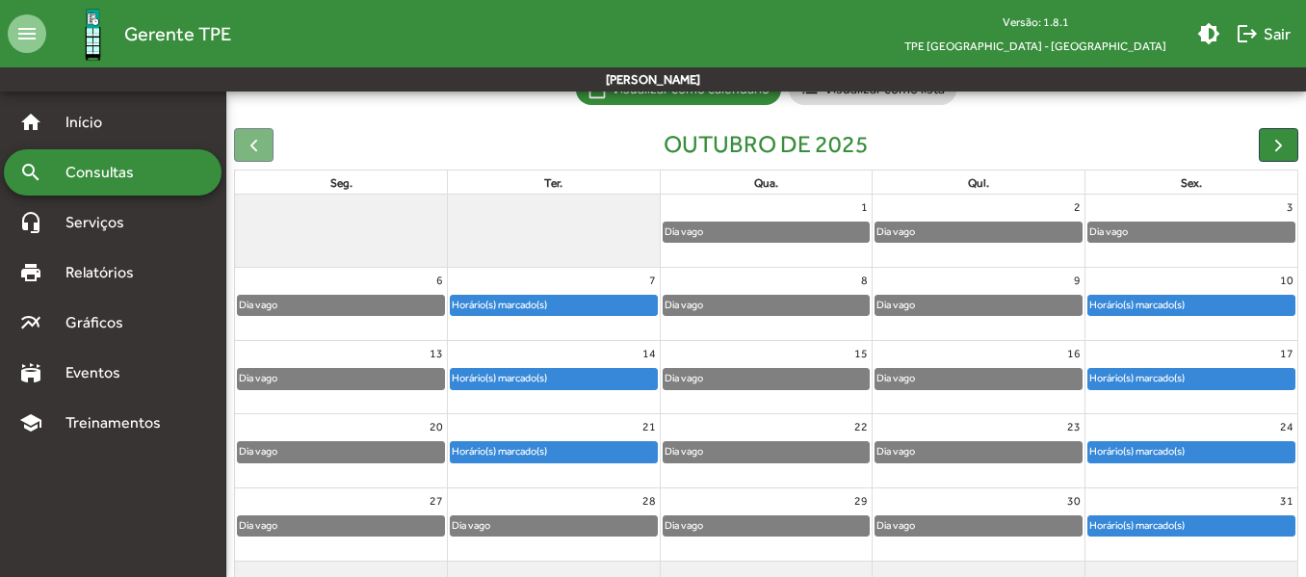
scroll to position [164, 0]
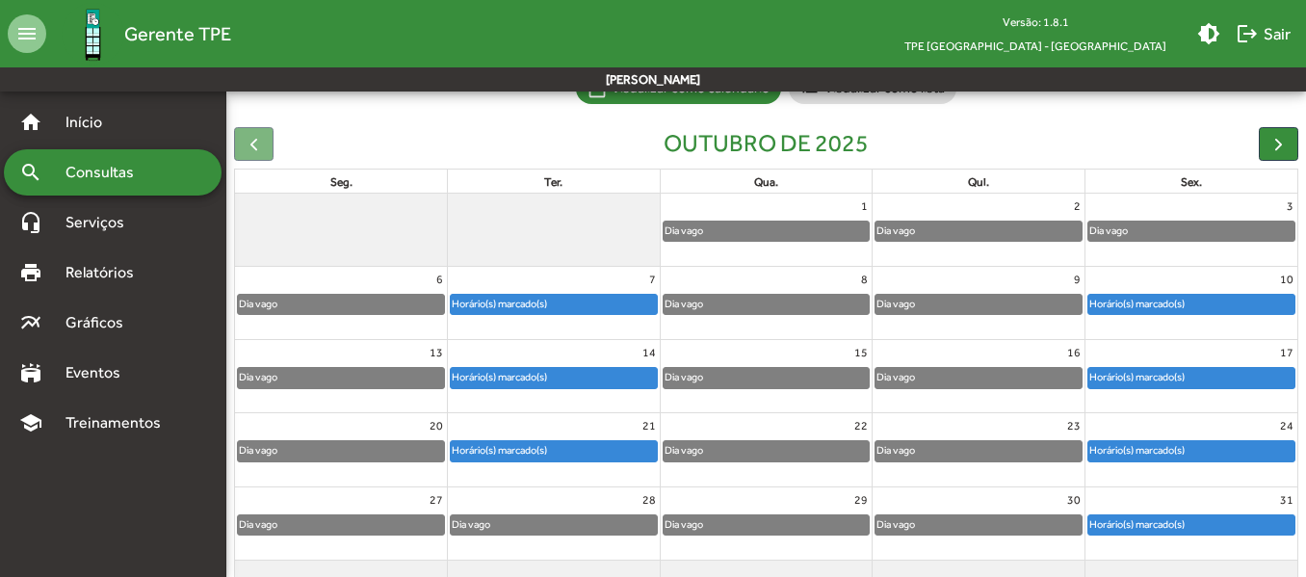
click at [519, 383] on div "Horário(s) marcado(s)" at bounding box center [499, 377] width 97 height 18
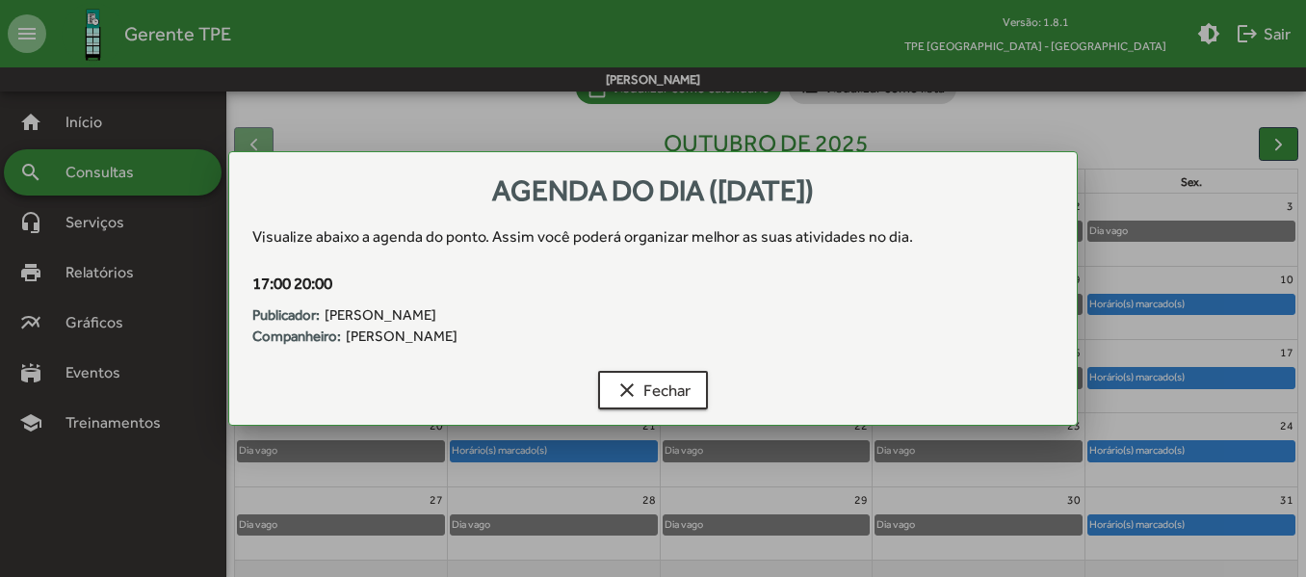
click at [1123, 401] on div at bounding box center [653, 288] width 1306 height 577
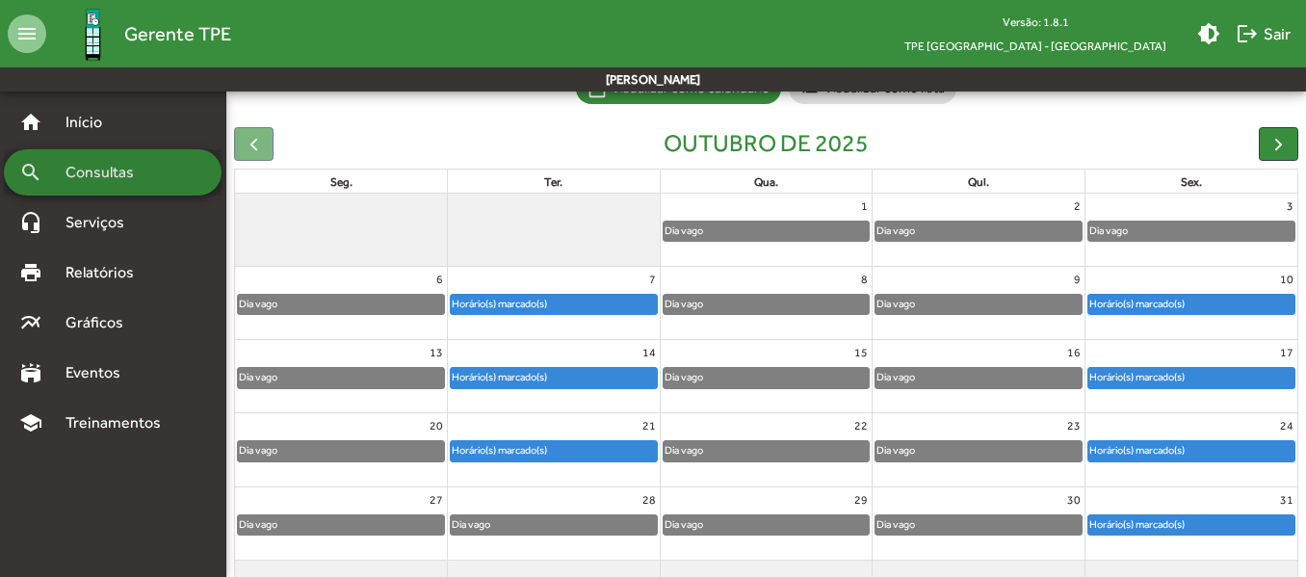
click at [158, 179] on div "search Consultas" at bounding box center [113, 172] width 218 height 46
